Goal: Information Seeking & Learning: Learn about a topic

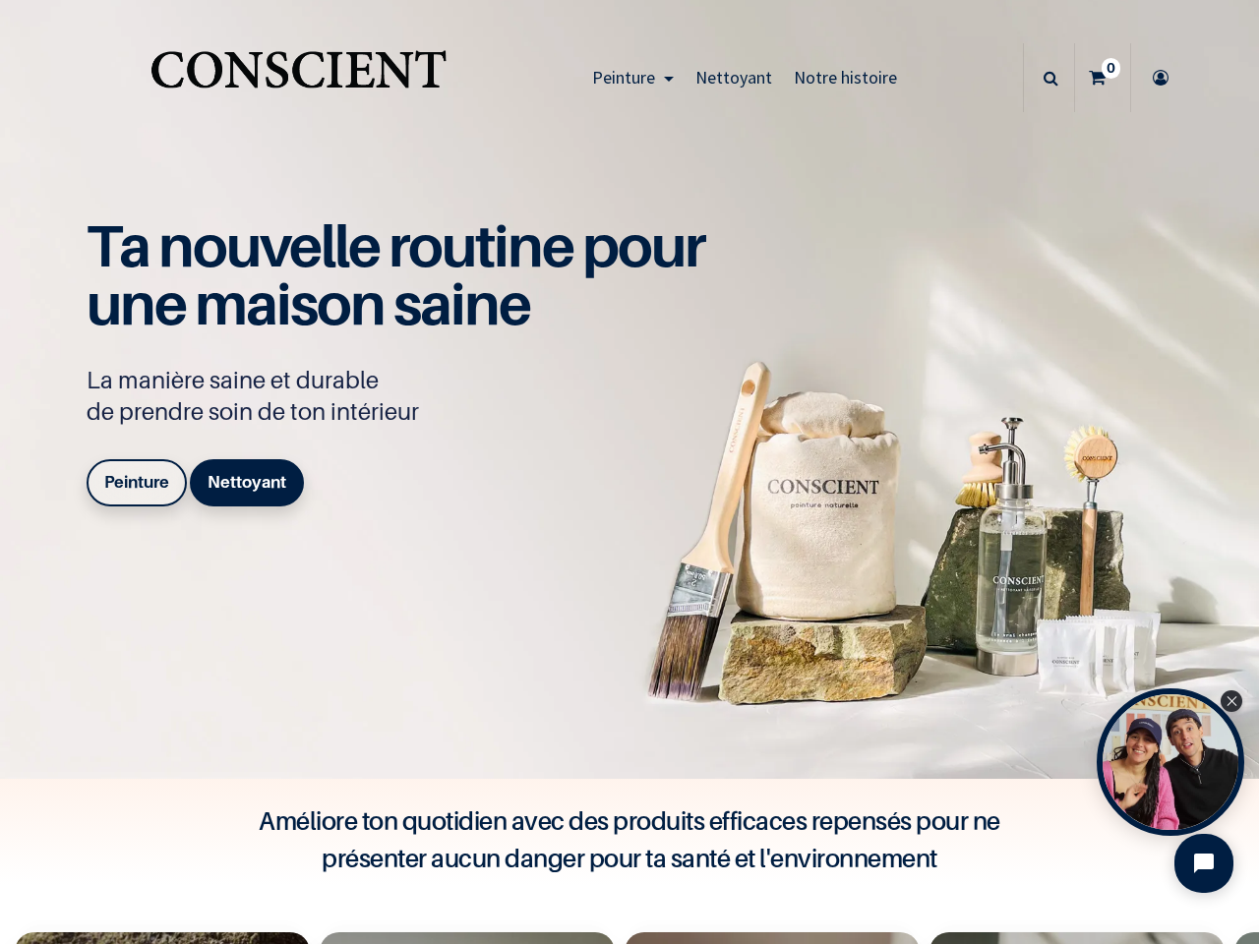
click at [629, 472] on div "Ta nouvelle routine pour une maison saine La manière saine et durable de prendr…" at bounding box center [406, 365] width 639 height 297
click at [627, 78] on span "Peinture" at bounding box center [623, 77] width 63 height 23
click at [1043, 78] on icon at bounding box center [1050, 77] width 15 height 69
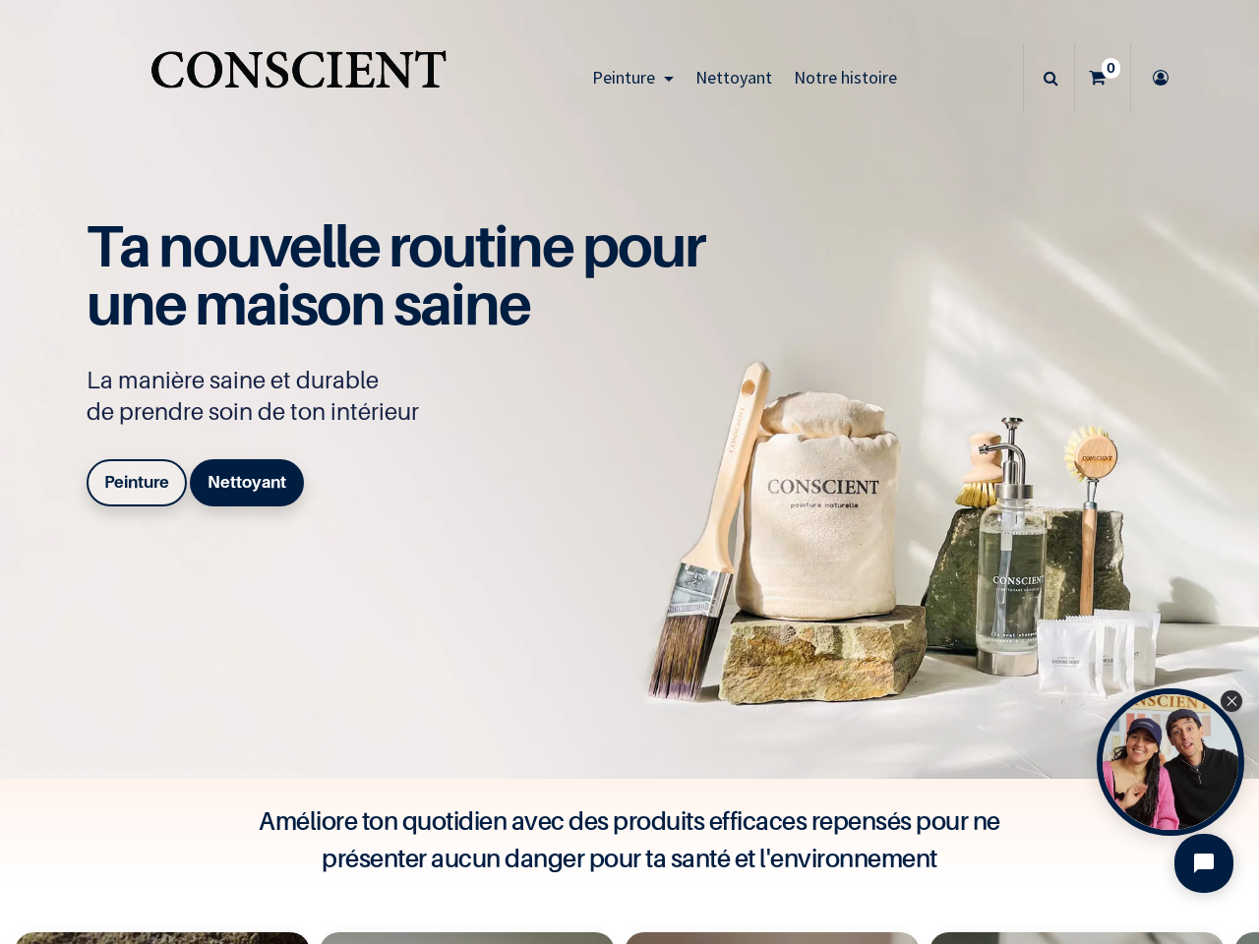
click at [1170, 762] on div "Open Tolstoy widget" at bounding box center [1169, 761] width 147 height 147
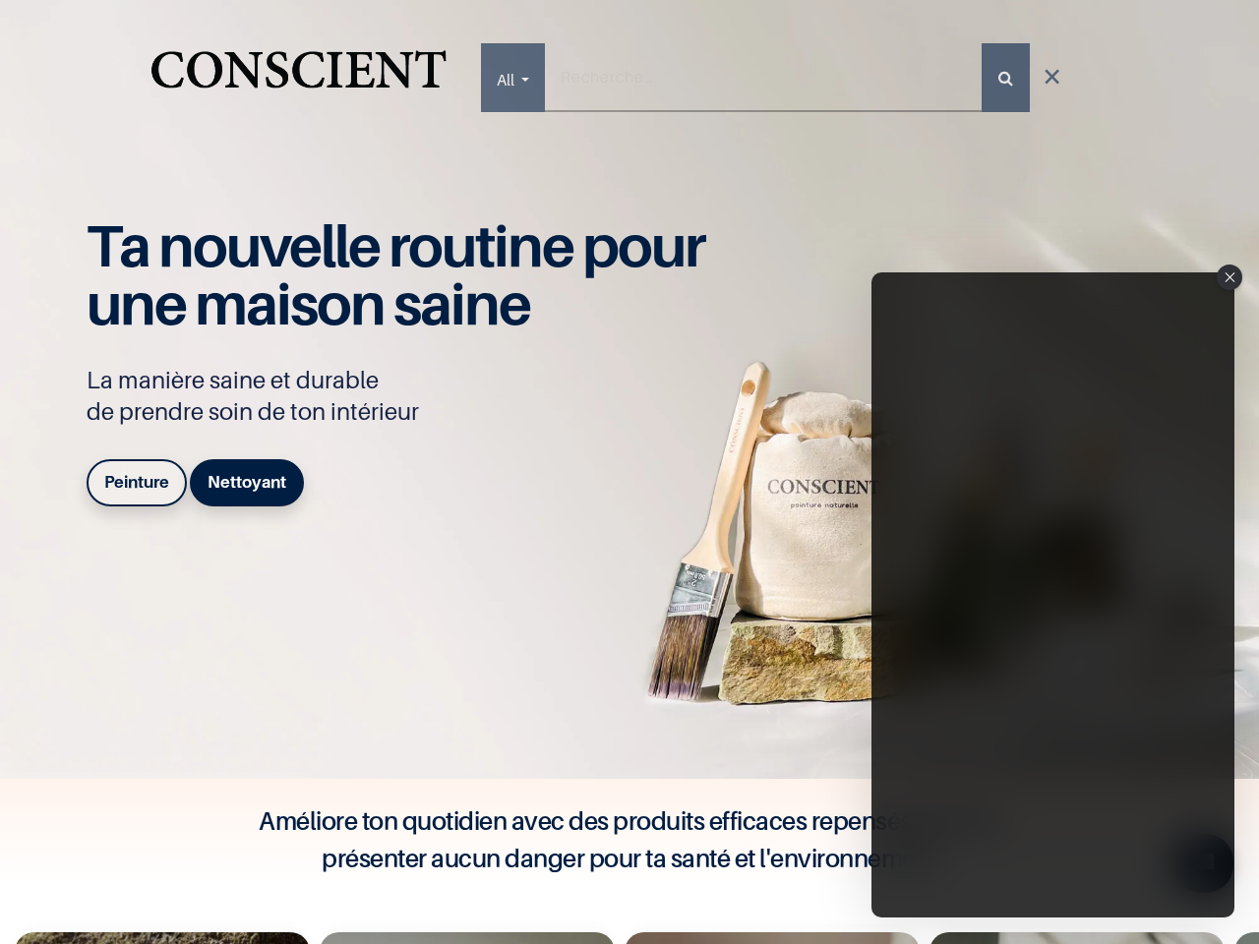
click at [1170, 762] on iframe "Tolstoy Player : Tolstoy #3" at bounding box center [1052, 594] width 363 height 645
click at [1231, 701] on iframe "Tolstoy Player : Tolstoy #3" at bounding box center [1052, 594] width 363 height 645
click at [1204, 863] on iframe "Tolstoy Player : Tolstoy #3" at bounding box center [1052, 594] width 363 height 645
